Goal: Task Accomplishment & Management: Complete application form

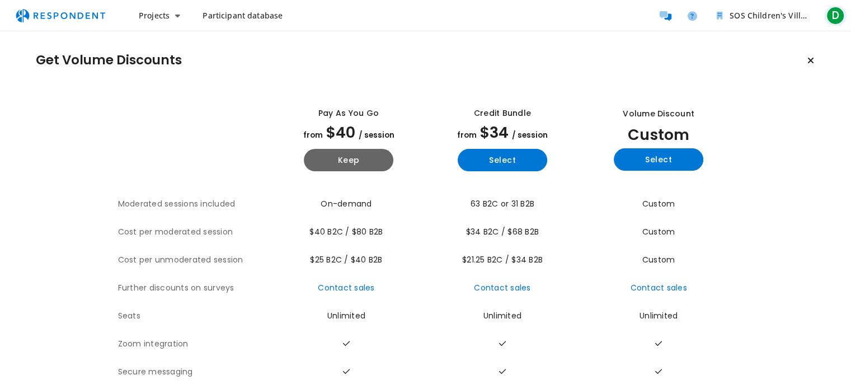
click at [835, 16] on span "D" at bounding box center [836, 16] width 18 height 18
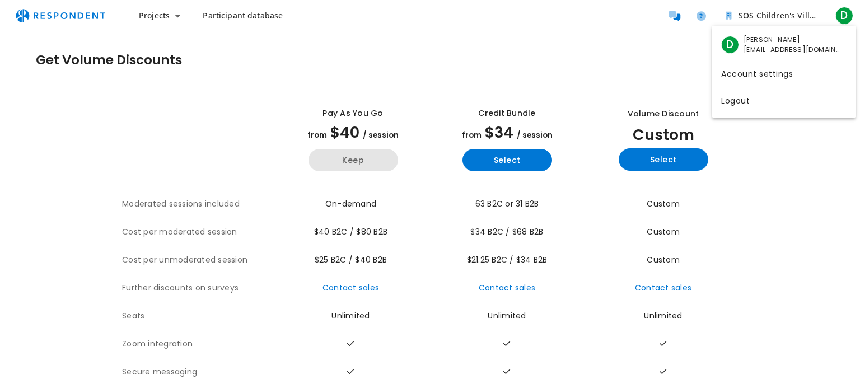
click at [357, 161] on md-backdrop at bounding box center [430, 194] width 860 height 389
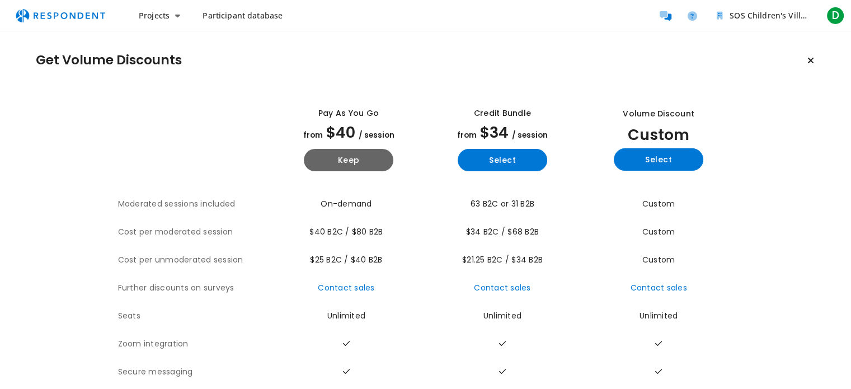
click at [378, 88] on div "Get Volume Discounts View all plan details Pay as you go from $40 / session Kee…" at bounding box center [425, 245] width 851 height 429
click at [366, 158] on button "Keep" at bounding box center [349, 160] width 90 height 22
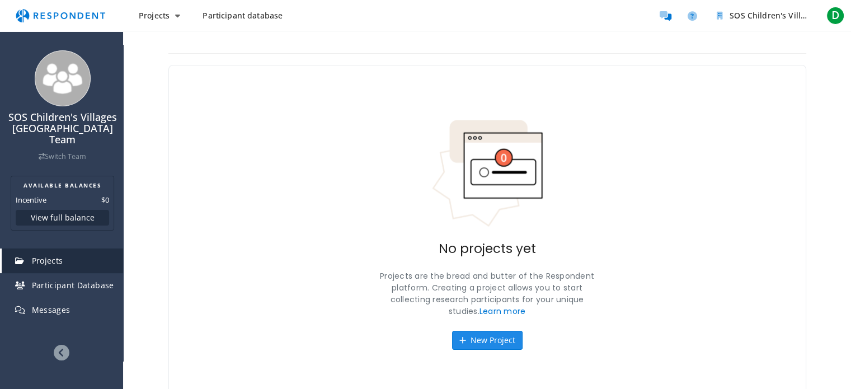
click at [497, 336] on button "New Project" at bounding box center [487, 340] width 71 height 19
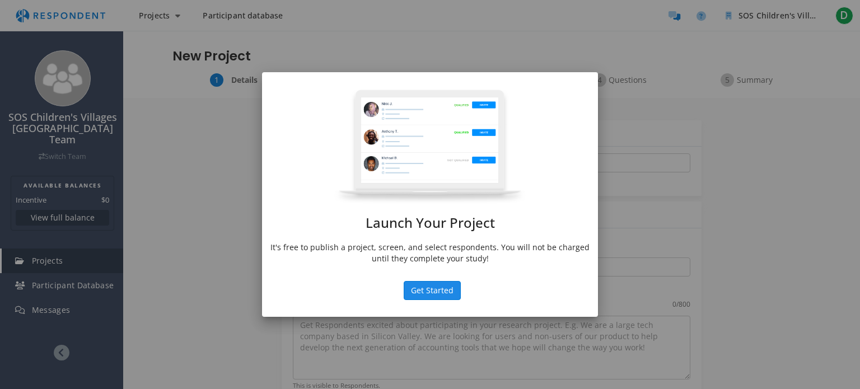
click at [449, 293] on button "Get Started" at bounding box center [431, 290] width 57 height 19
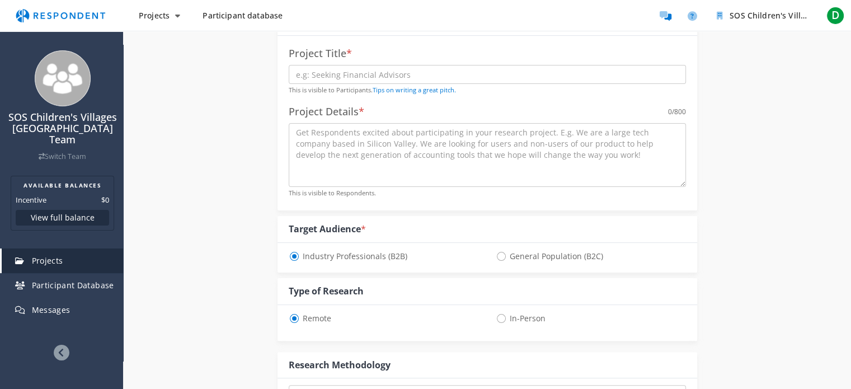
scroll to position [168, 0]
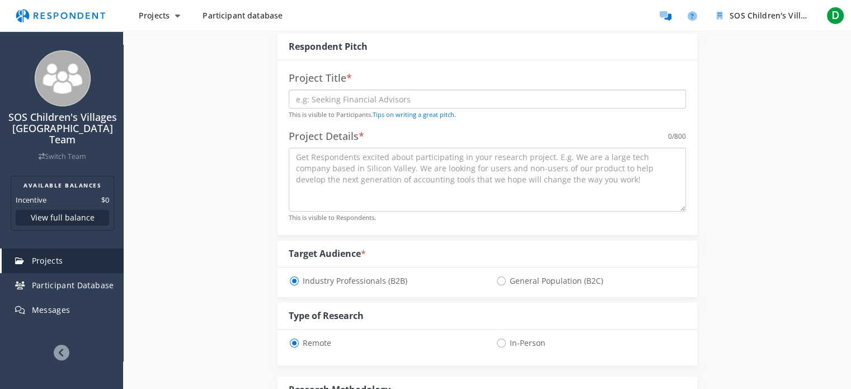
click at [360, 100] on input "text" at bounding box center [487, 99] width 397 height 19
drag, startPoint x: 289, startPoint y: 73, endPoint x: 345, endPoint y: 73, distance: 56.5
click at [345, 73] on h4 "Project Title *" at bounding box center [487, 78] width 397 height 11
copy h4 "Project Title"
click at [334, 96] on input "text" at bounding box center [487, 99] width 397 height 19
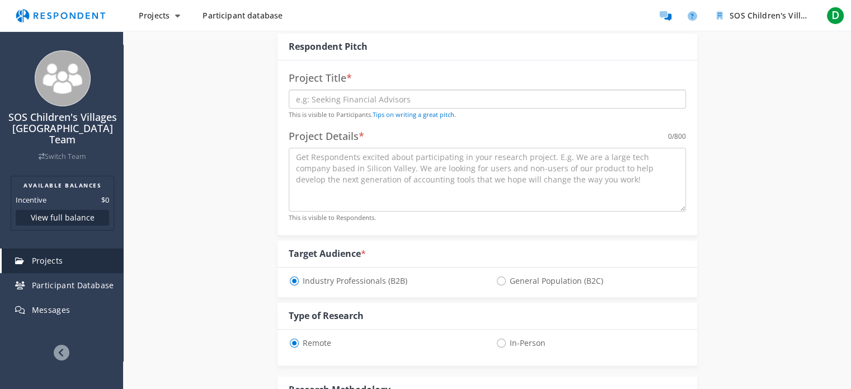
paste input "Youth Empowerment and Education Needs Survey"
type input "Youth Empowerment and Education Needs Survey"
drag, startPoint x: 290, startPoint y: 134, endPoint x: 359, endPoint y: 135, distance: 68.3
click at [359, 135] on h4 "Project Details *" at bounding box center [327, 136] width 76 height 11
copy h4 "Project Details"
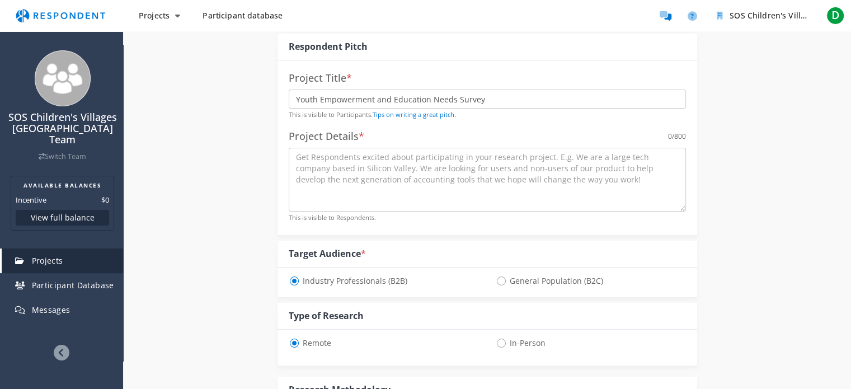
click at [500, 279] on span "General Population (B2C)" at bounding box center [549, 280] width 107 height 13
click at [500, 279] on input "General Population (B2C)" at bounding box center [499, 279] width 7 height 7
radio input "true"
select select "number:125"
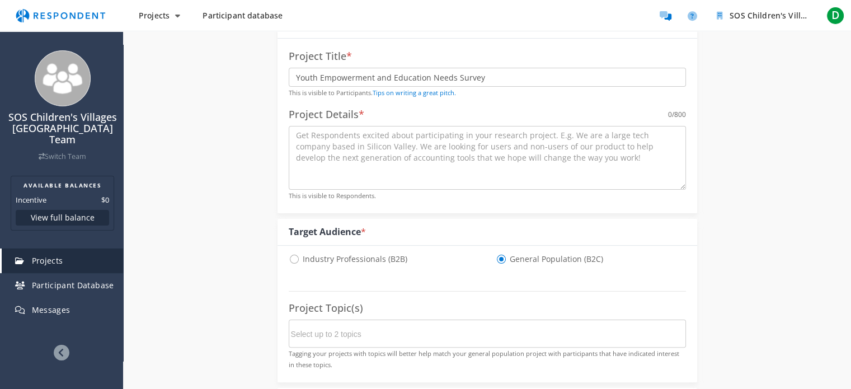
scroll to position [224, 0]
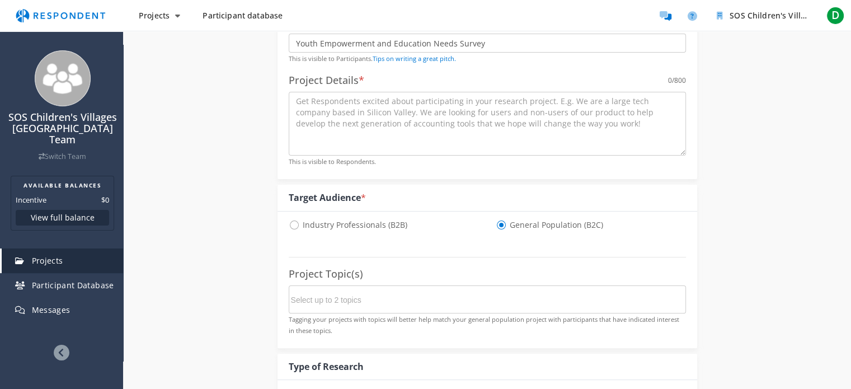
click at [292, 226] on span "Industry Professionals (B2B)" at bounding box center [348, 224] width 119 height 13
click at [292, 226] on input "Industry Professionals (B2B)" at bounding box center [292, 223] width 7 height 7
radio input "true"
select select "number:125"
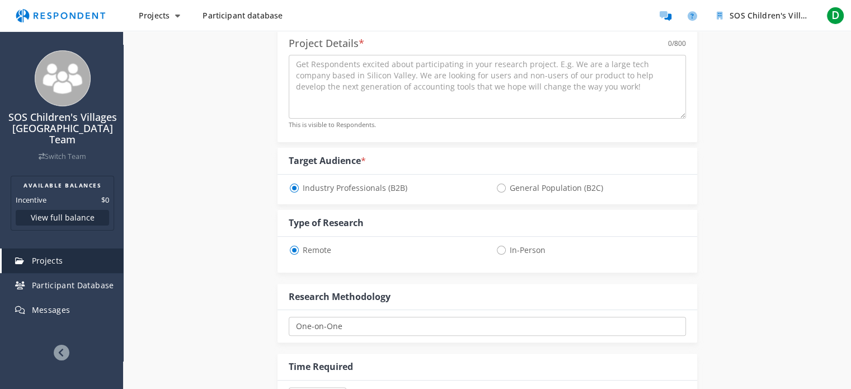
scroll to position [280, 0]
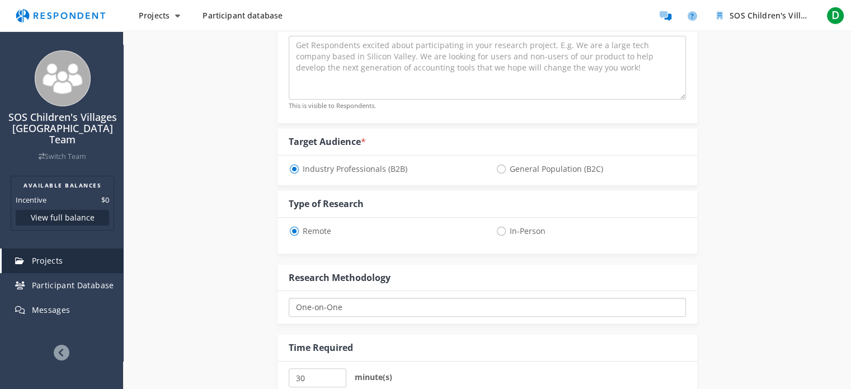
click at [360, 307] on select "One-on-One Focus Group Unmoderated Study Survey Diary Study" at bounding box center [487, 307] width 397 height 19
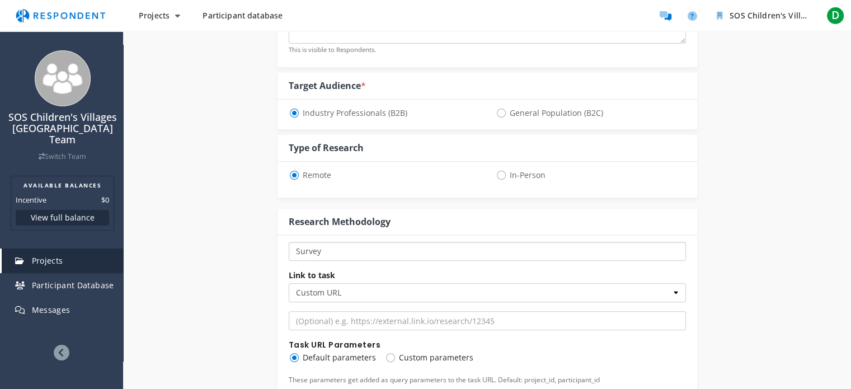
click at [358, 254] on select "One-on-One Focus Group Unmoderated Study Survey Diary Study" at bounding box center [487, 251] width 397 height 19
select select "number:1"
click at [289, 242] on select "One-on-One Focus Group Unmoderated Study Survey Diary Study" at bounding box center [487, 251] width 397 height 19
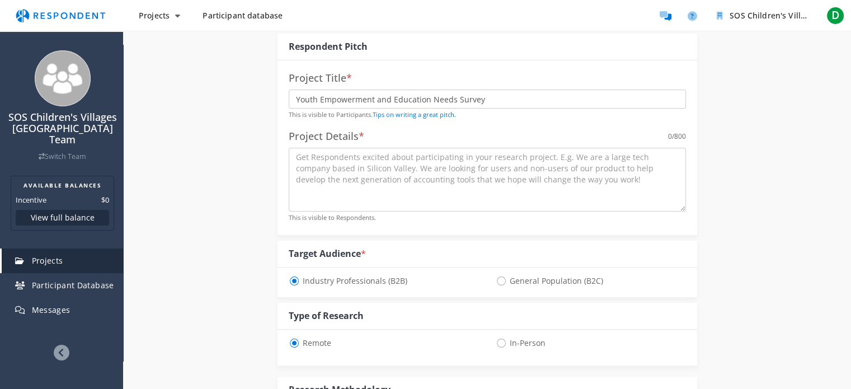
scroll to position [168, 0]
paste textarea "The survey covers teaching methods, online learning tools, course content, and …"
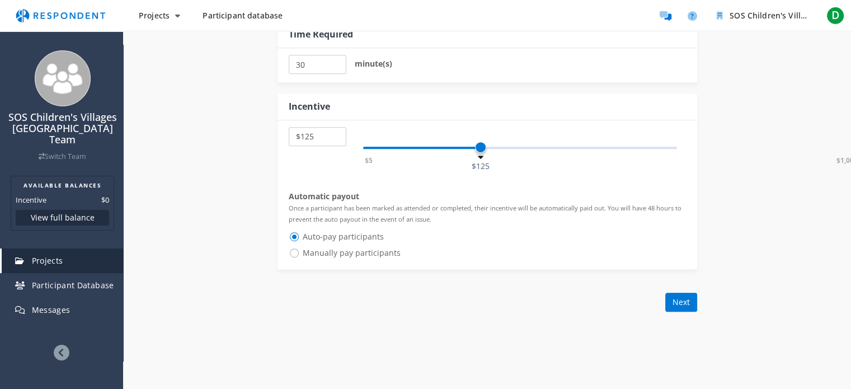
scroll to position [616, 0]
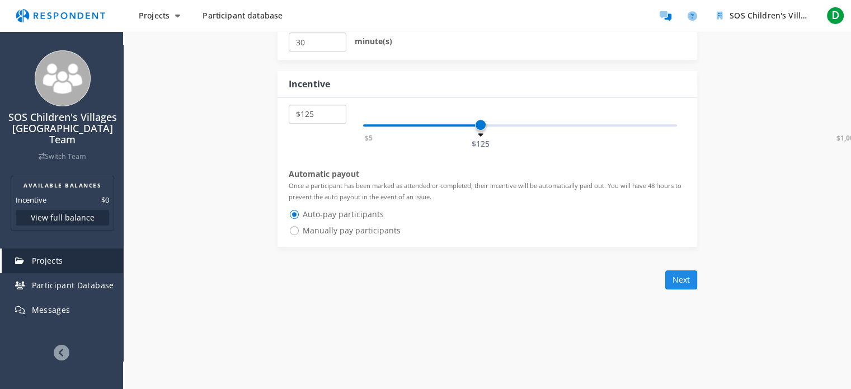
type textarea "The survey covers teaching methods, online learning tools, course content, and …"
click at [683, 278] on button "Next" at bounding box center [681, 279] width 32 height 19
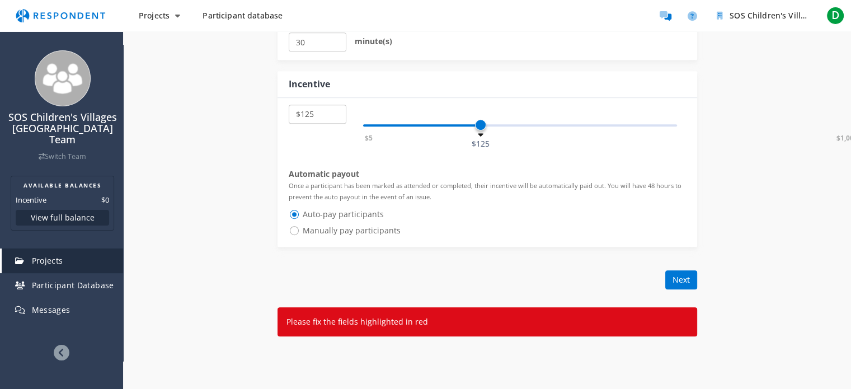
click at [430, 321] on p "Please fix the fields highlighted in red" at bounding box center [488, 321] width 402 height 11
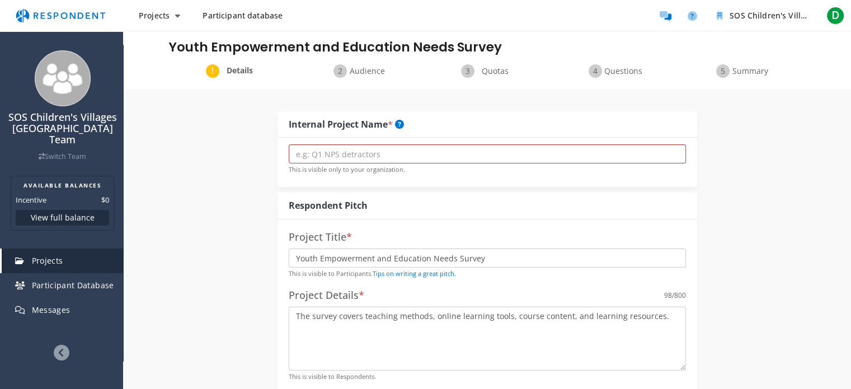
scroll to position [0, 0]
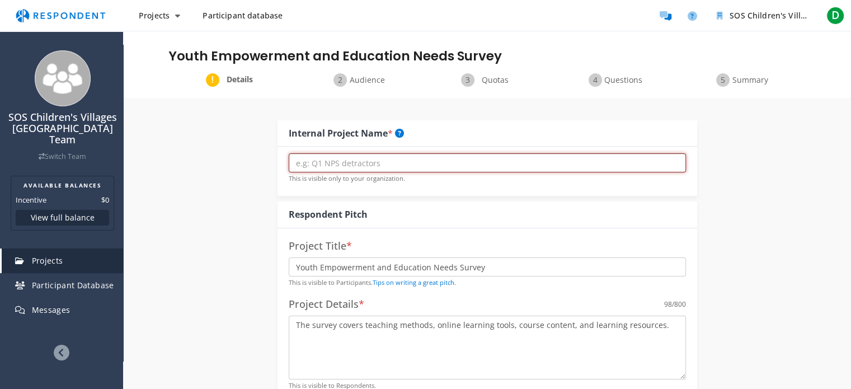
click at [378, 157] on input "text" at bounding box center [487, 162] width 397 height 19
drag, startPoint x: 289, startPoint y: 132, endPoint x: 386, endPoint y: 136, distance: 96.9
click at [386, 136] on div "Internal Project Name *" at bounding box center [346, 133] width 115 height 13
copy div "Internal Project Name"
paste input "Student Learning Experience Survey"
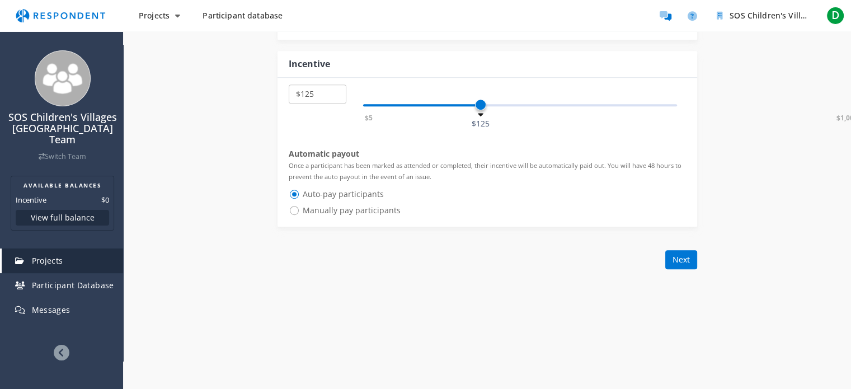
scroll to position [686, 0]
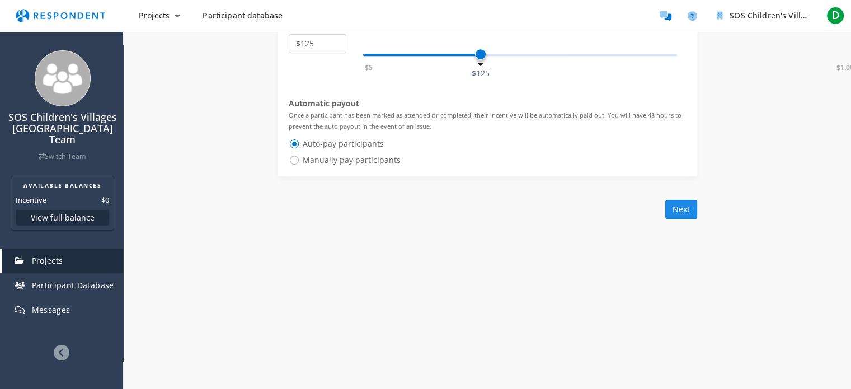
type input "Student Learning Experience Survey"
click at [682, 205] on button "Next" at bounding box center [681, 209] width 32 height 19
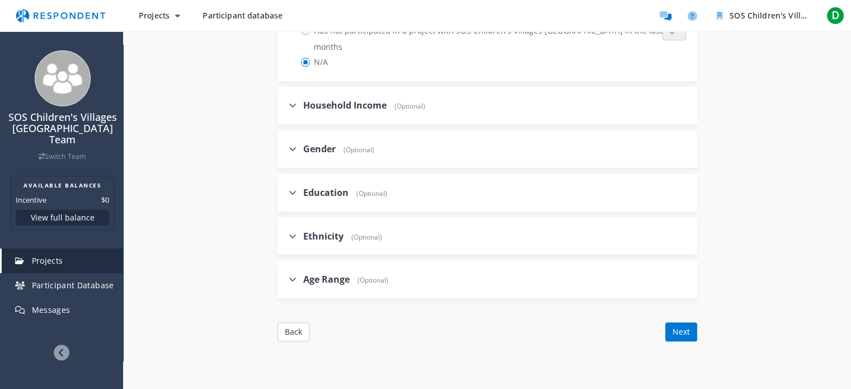
scroll to position [1175, 0]
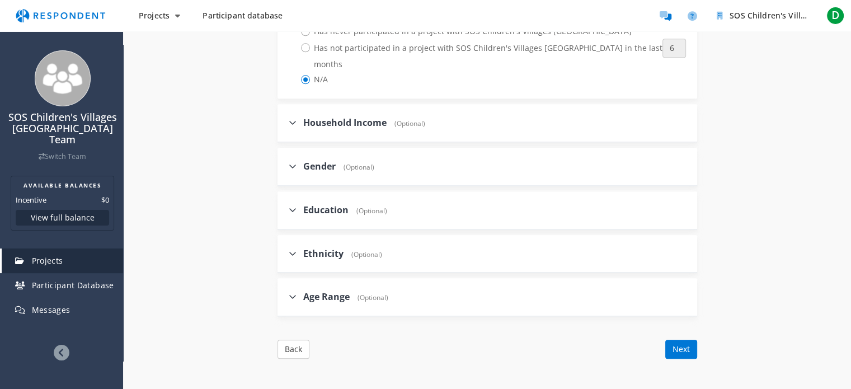
click at [291, 162] on icon at bounding box center [293, 166] width 8 height 9
click at [285, 162] on input "Gender (Optional)" at bounding box center [281, 165] width 7 height 7
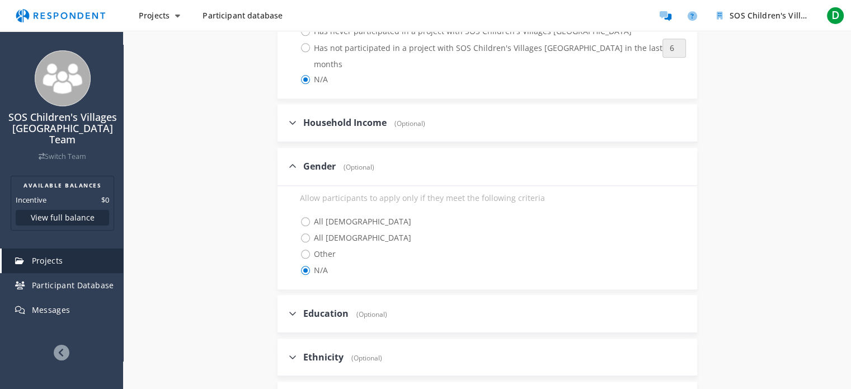
click at [293, 162] on icon at bounding box center [293, 166] width 8 height 9
click at [285, 162] on input "Gender (Optional)" at bounding box center [281, 165] width 7 height 7
checkbox input "false"
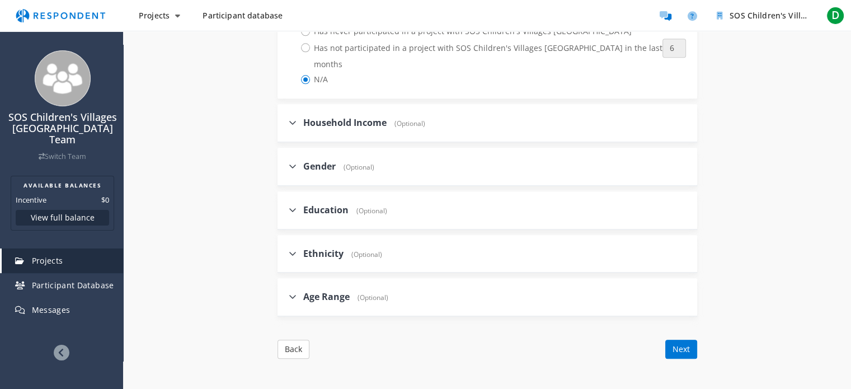
click at [294, 205] on icon at bounding box center [293, 209] width 8 height 9
click at [285, 206] on input "Education (Optional)" at bounding box center [281, 209] width 7 height 7
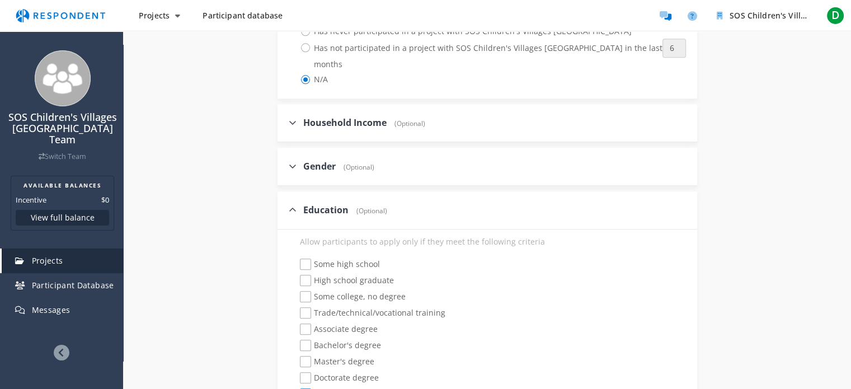
click at [294, 205] on icon at bounding box center [293, 209] width 8 height 9
click at [285, 206] on input "Education (Optional)" at bounding box center [281, 209] width 7 height 7
checkbox input "false"
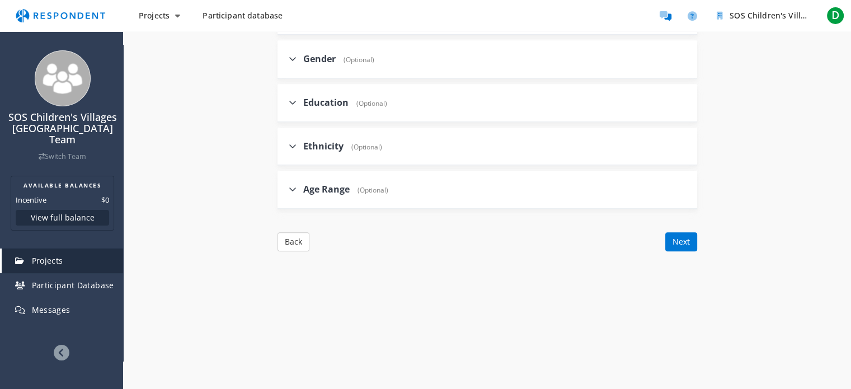
scroll to position [1298, 0]
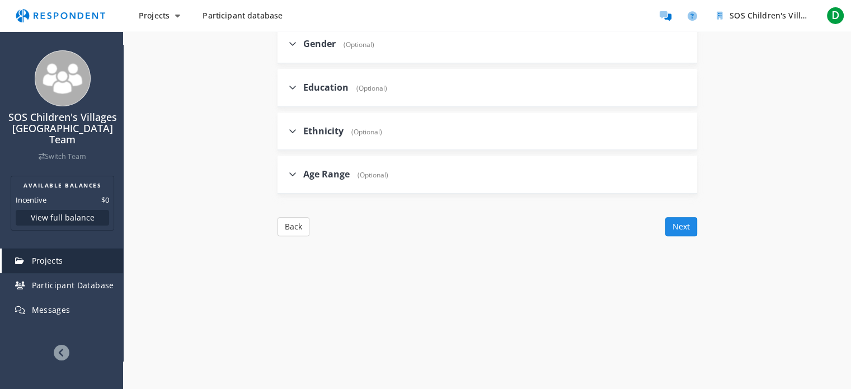
click at [680, 217] on button "Next" at bounding box center [681, 226] width 32 height 19
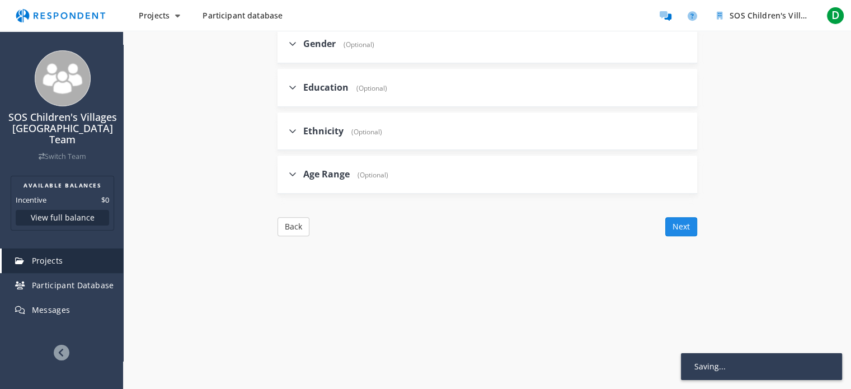
scroll to position [234, 0]
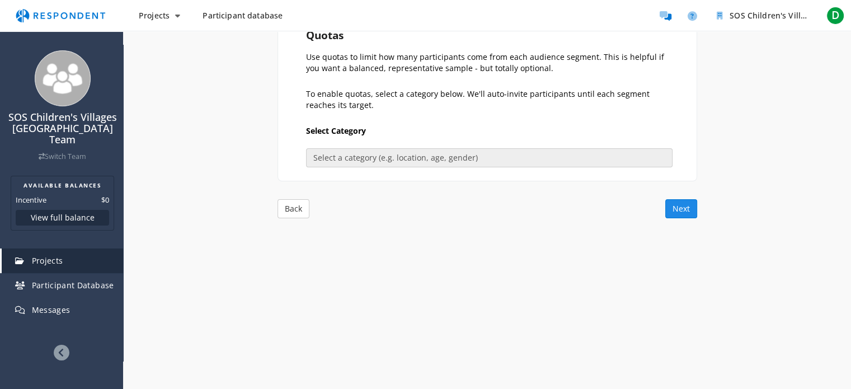
click at [689, 208] on button "Next" at bounding box center [681, 208] width 32 height 19
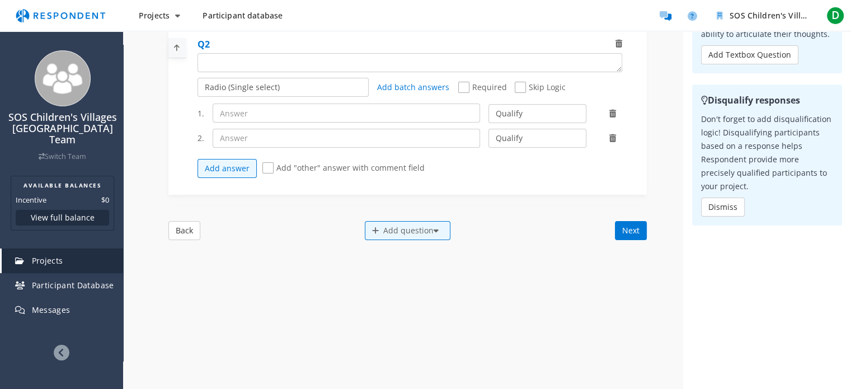
scroll to position [280, 0]
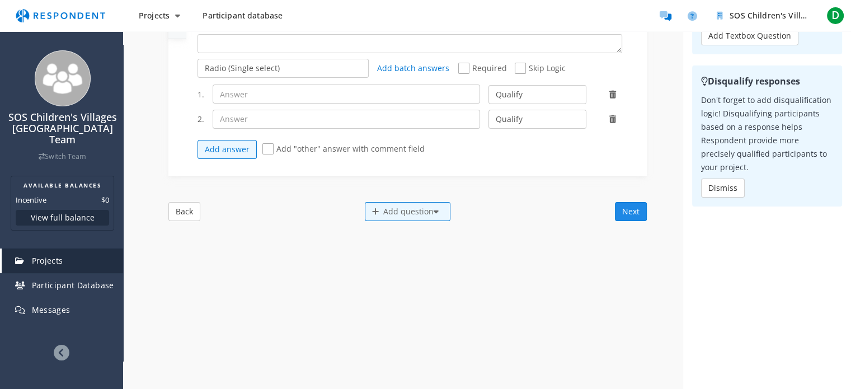
click at [618, 220] on button "Next" at bounding box center [631, 211] width 32 height 19
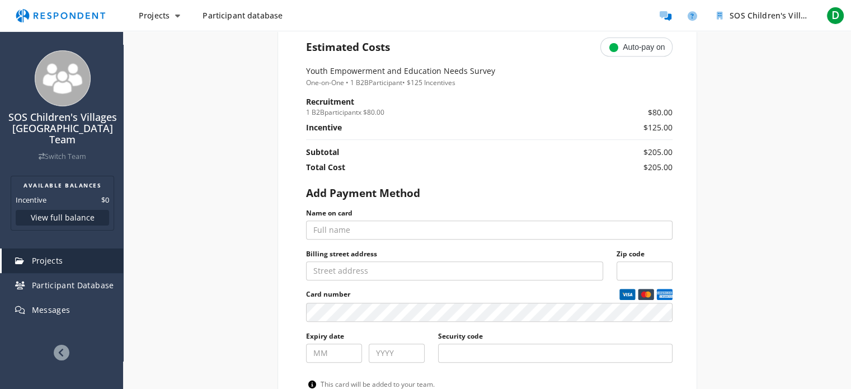
scroll to position [504, 0]
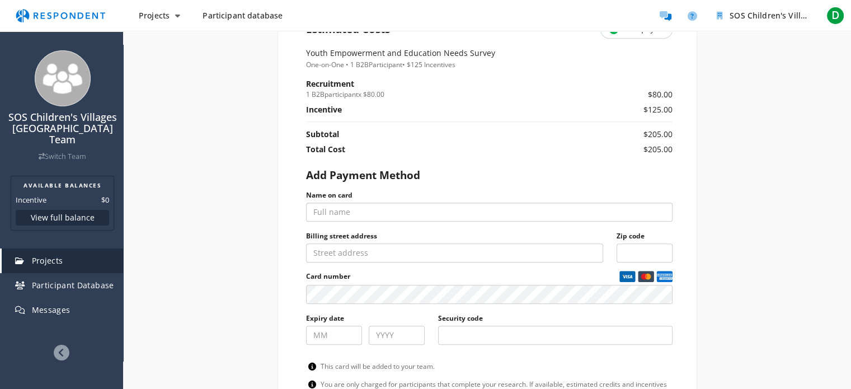
click at [391, 214] on input "Name on card" at bounding box center [489, 212] width 367 height 19
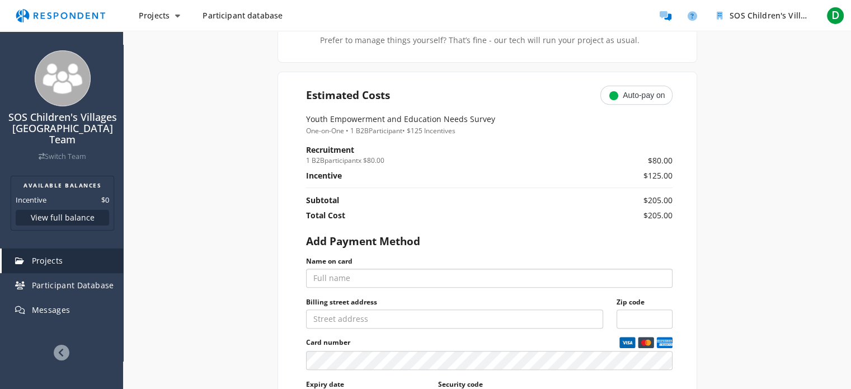
scroll to position [448, 0]
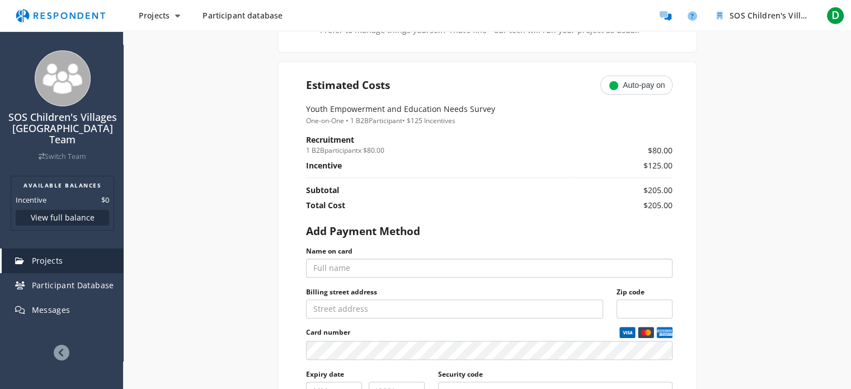
click at [442, 270] on input "Name on card" at bounding box center [489, 268] width 367 height 19
type input "[PERSON_NAME]"
click at [455, 307] on input "Billing street address" at bounding box center [454, 308] width 297 height 19
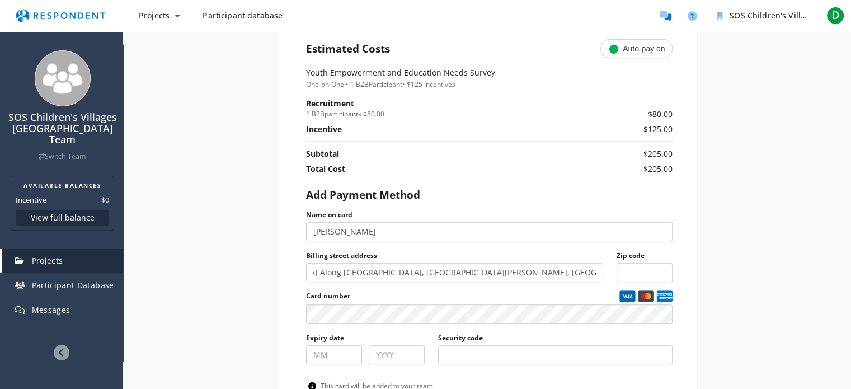
scroll to position [504, 0]
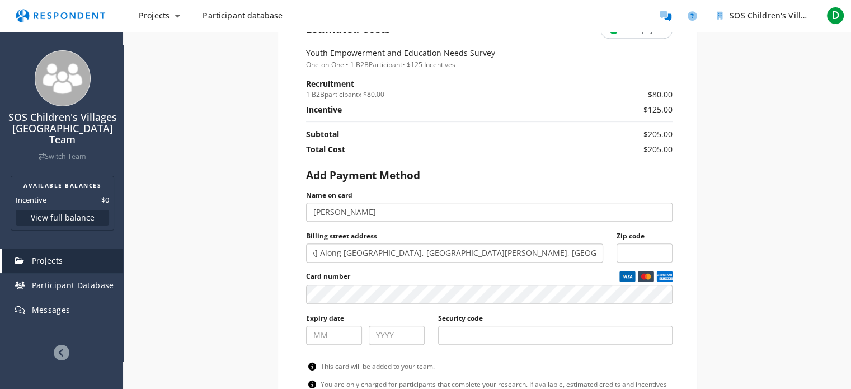
type input "[GEOGRAPHIC_DATA] Along [GEOGRAPHIC_DATA], [GEOGRAPHIC_DATA][PERSON_NAME], [GEO…"
click at [635, 248] on input "Zip code" at bounding box center [645, 252] width 56 height 19
paste input "961103"
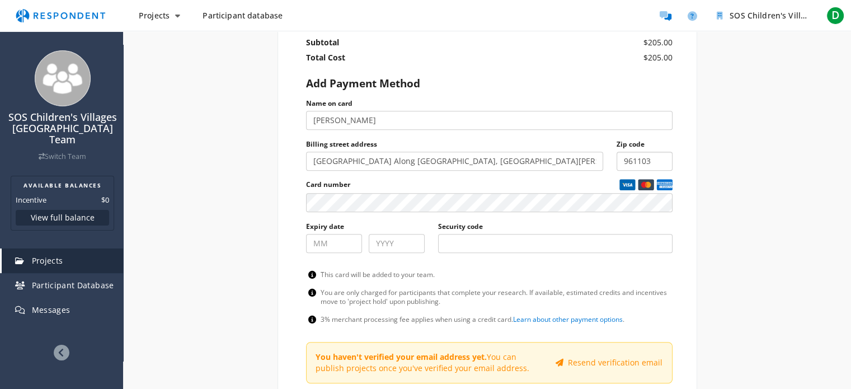
scroll to position [616, 0]
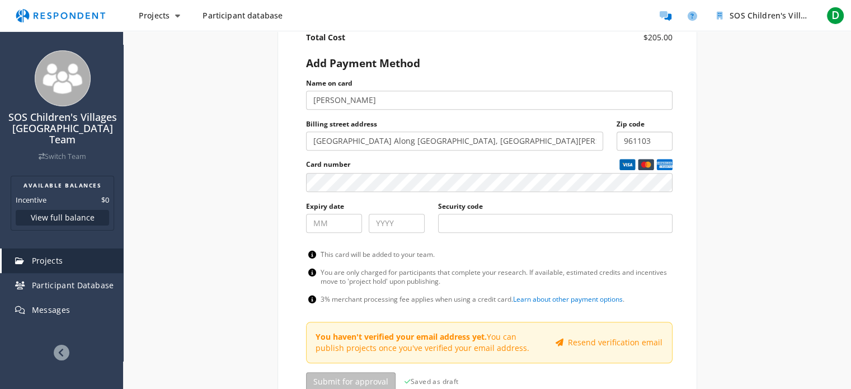
type input "961103"
click at [330, 224] on input "Expiry date" at bounding box center [334, 223] width 56 height 19
type input "05"
click at [393, 223] on input "Project breakdown summary" at bounding box center [397, 223] width 56 height 19
type input "29"
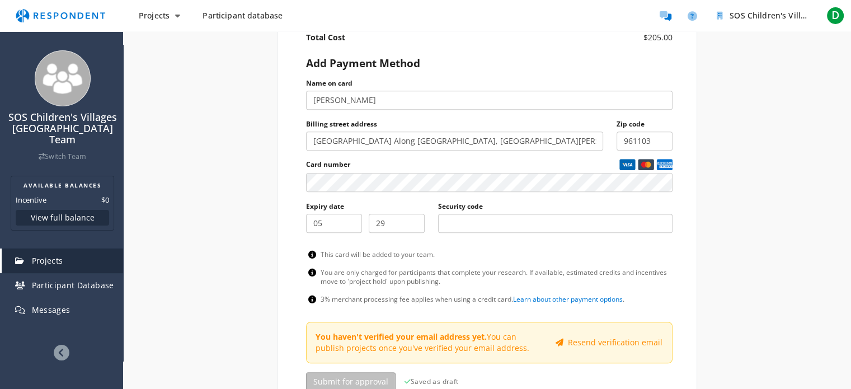
click at [534, 222] on input "Security code" at bounding box center [555, 223] width 234 height 19
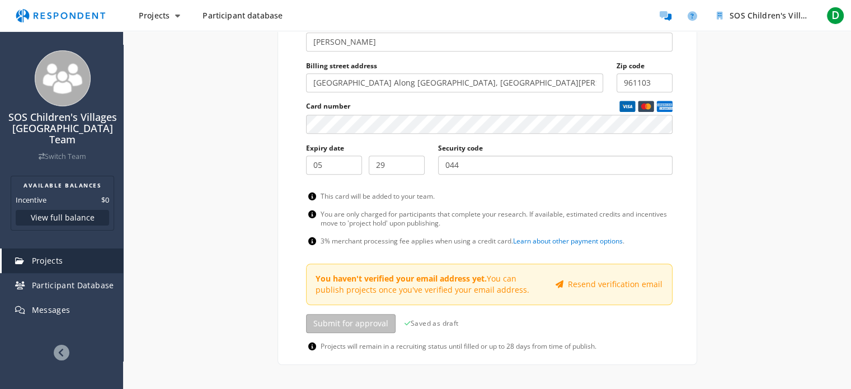
scroll to position [672, 0]
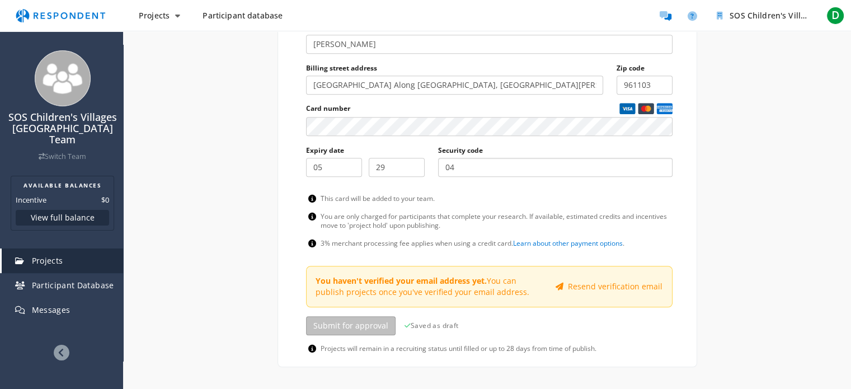
type input "0"
type input "1"
type input "9"
click at [495, 165] on input "Security code" at bounding box center [555, 167] width 234 height 19
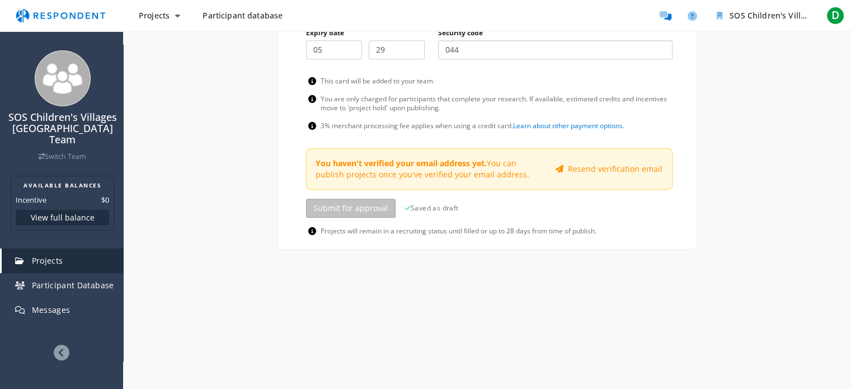
scroll to position [801, 0]
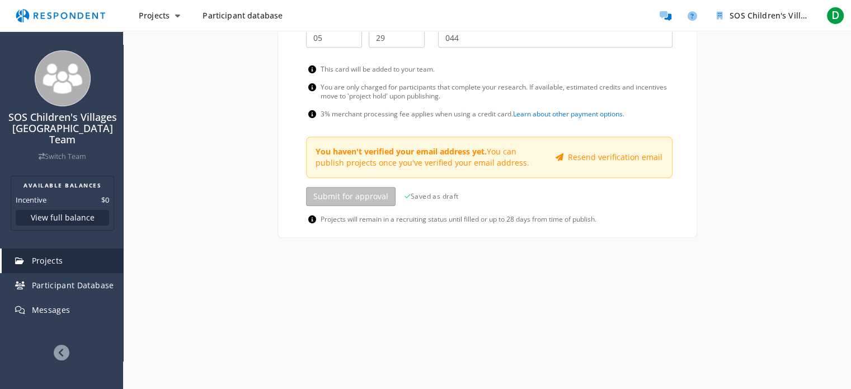
type input "044"
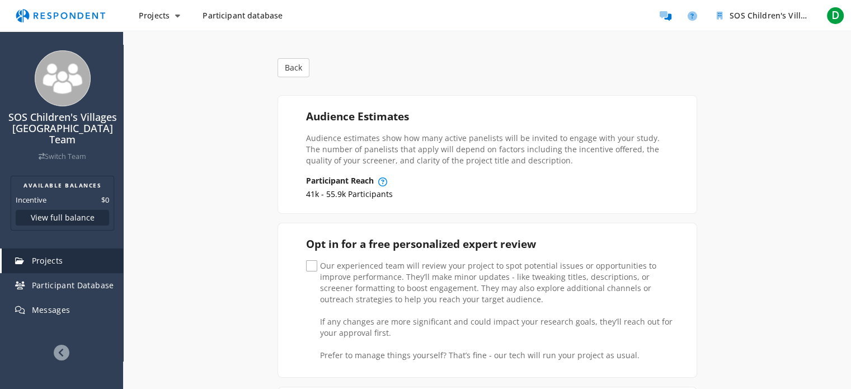
scroll to position [129, 0]
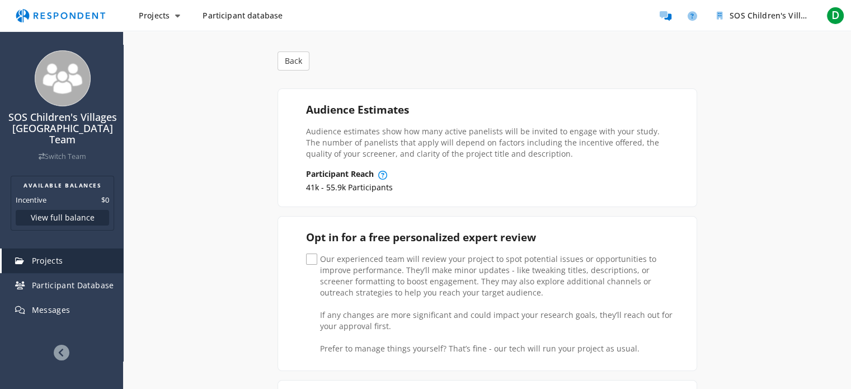
click at [312, 257] on span "Our experienced team will review your project to spot potential issues or oppor…" at bounding box center [489, 260] width 367 height 13
click at [312, 257] on input "Our experienced team will review your project to spot potential issues or oppor…" at bounding box center [309, 259] width 7 height 7
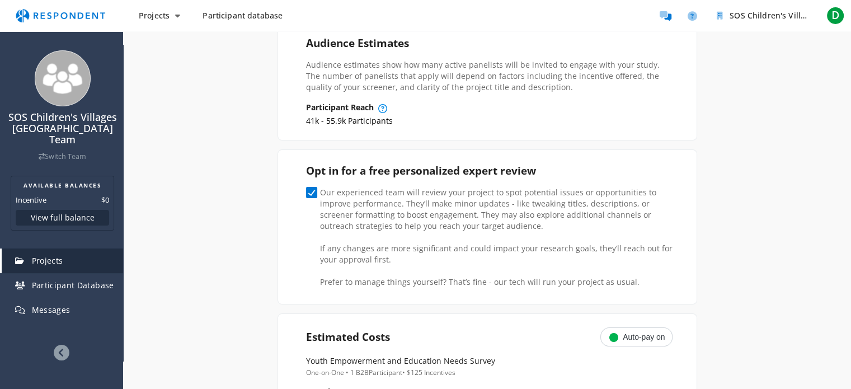
scroll to position [185, 0]
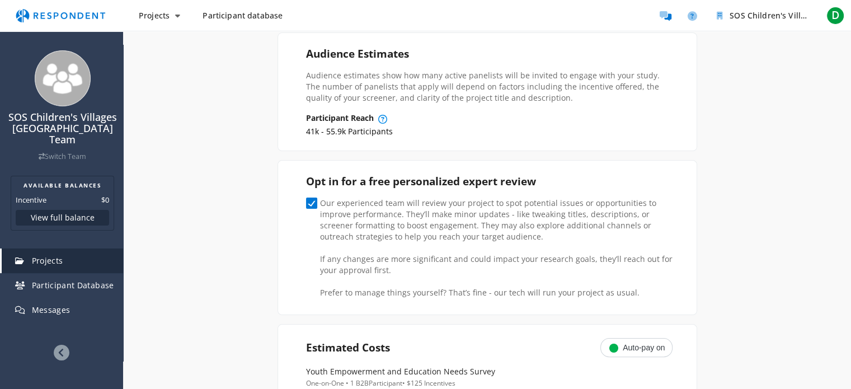
click at [311, 199] on span "Our experienced team will review your project to spot potential issues or oppor…" at bounding box center [489, 204] width 367 height 13
click at [311, 200] on input "Our experienced team will review your project to spot potential issues or oppor…" at bounding box center [309, 203] width 7 height 7
checkbox input "false"
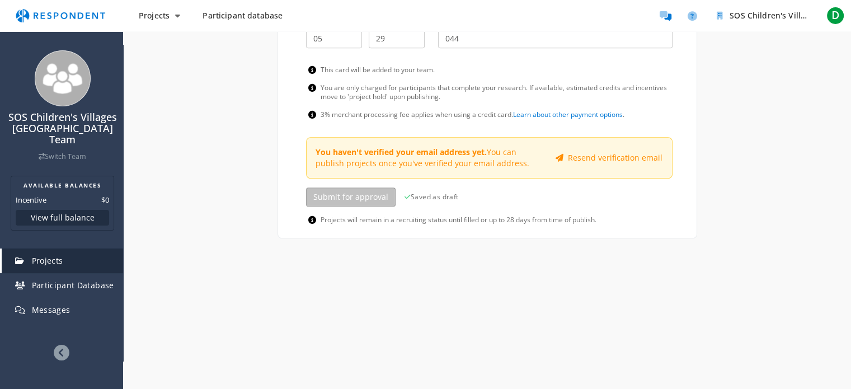
scroll to position [801, 0]
